Goal: Transaction & Acquisition: Purchase product/service

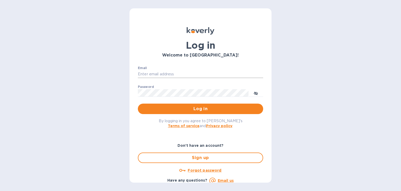
click at [191, 75] on input "Email" at bounding box center [200, 74] width 125 height 8
type input "cody@wsc.solar"
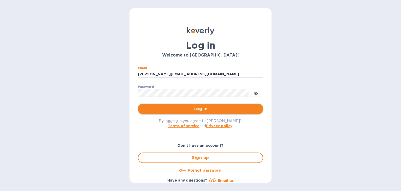
click at [178, 105] on button "Log in" at bounding box center [200, 108] width 125 height 10
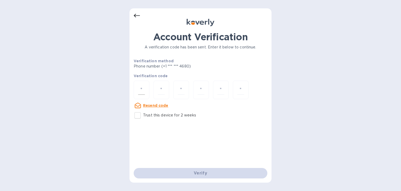
click at [148, 92] on div at bounding box center [142, 89] width 16 height 19
type input "9"
type input "2"
type input "8"
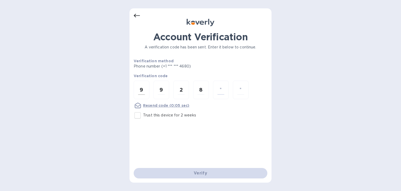
type input "7"
type input "5"
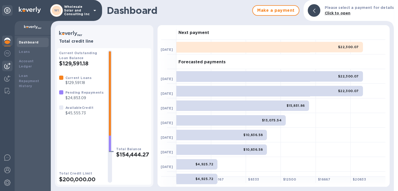
click at [8, 67] on img at bounding box center [7, 66] width 6 height 6
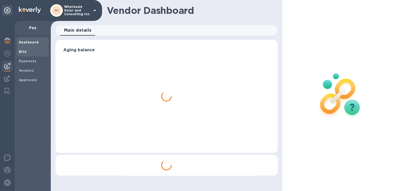
click at [34, 50] on span "Bills" at bounding box center [33, 51] width 28 height 5
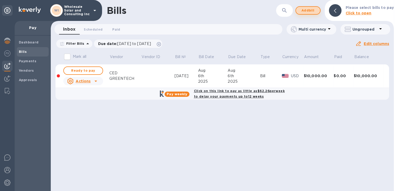
click at [315, 13] on span "Add bill" at bounding box center [308, 10] width 16 height 6
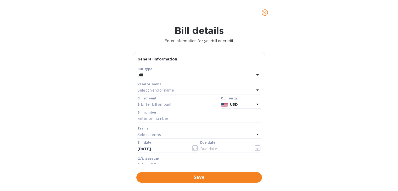
click at [162, 90] on p "Select vendor name" at bounding box center [155, 90] width 37 height 5
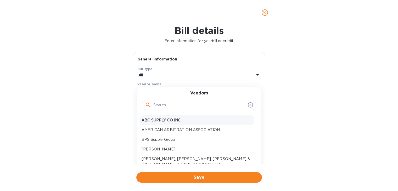
click at [161, 117] on p "ABC SUPPLY CO INC." at bounding box center [196, 119] width 111 height 5
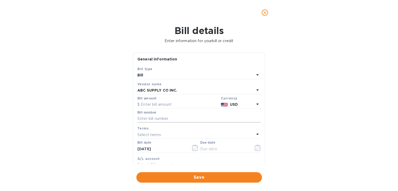
click at [149, 121] on input "text" at bounding box center [198, 119] width 123 height 8
click at [162, 107] on input "text" at bounding box center [177, 105] width 81 height 8
type input "41,000"
click at [162, 120] on input "text" at bounding box center [198, 119] width 123 height 8
type input "[DATE]"
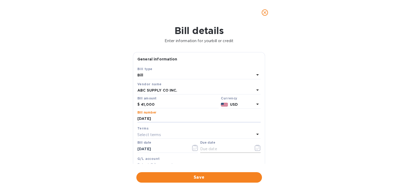
click at [254, 147] on icon "button" at bounding box center [257, 148] width 6 height 6
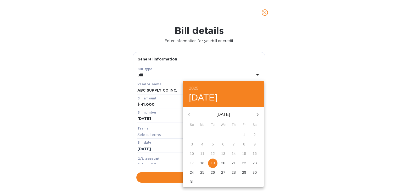
click at [212, 163] on p "19" at bounding box center [212, 162] width 4 height 5
type input "[DATE]"
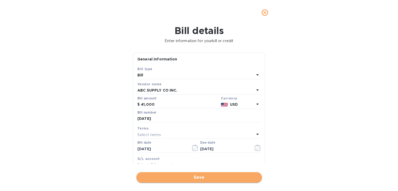
click at [187, 177] on span "Save" at bounding box center [198, 177] width 117 height 6
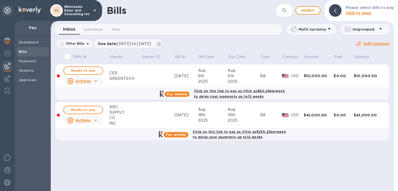
click at [179, 134] on b "Pay weekly" at bounding box center [175, 135] width 21 height 4
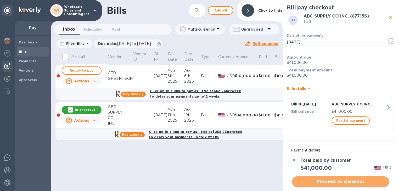
click at [334, 181] on span "Proceed to checkout" at bounding box center [340, 181] width 89 height 6
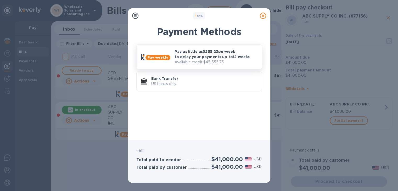
click at [216, 56] on p "Pay as little as $255.23 per week to delay your payments up to 12 weeks" at bounding box center [215, 54] width 83 height 10
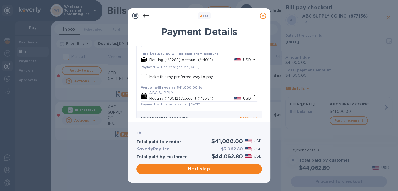
scroll to position [125, 0]
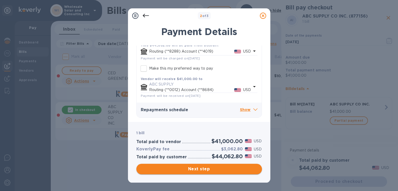
click at [221, 169] on span "Next step" at bounding box center [198, 169] width 117 height 6
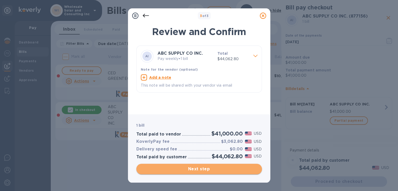
click at [221, 169] on span "Next step" at bounding box center [198, 169] width 117 height 6
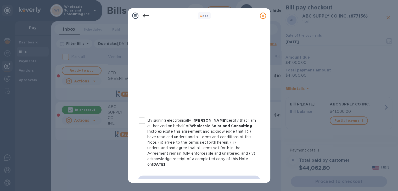
scroll to position [107, 0]
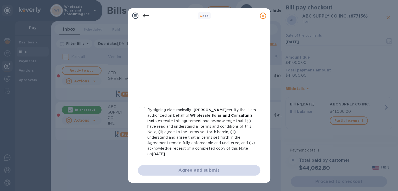
click at [139, 111] on input "By signing electronically, I [PERSON_NAME] certify that I am authorized on beha…" at bounding box center [141, 110] width 11 height 11
checkbox input "true"
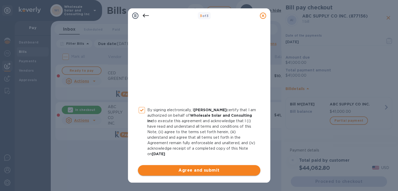
click at [180, 168] on span "Agree and submit" at bounding box center [199, 170] width 114 height 6
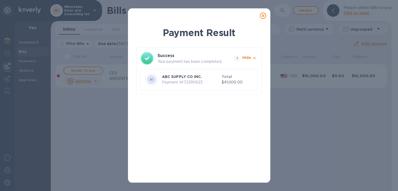
click at [261, 15] on icon at bounding box center [263, 16] width 6 height 6
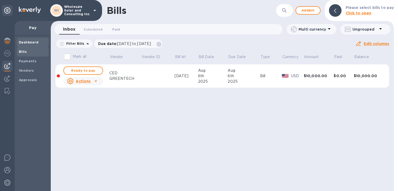
click at [37, 45] on span "Dashboard" at bounding box center [29, 42] width 20 height 5
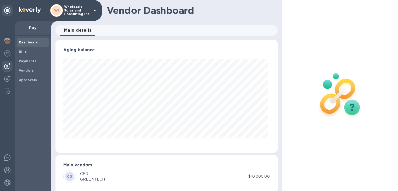
scroll to position [113, 220]
click at [10, 42] on img at bounding box center [7, 41] width 6 height 6
